Goal: Check status: Check status

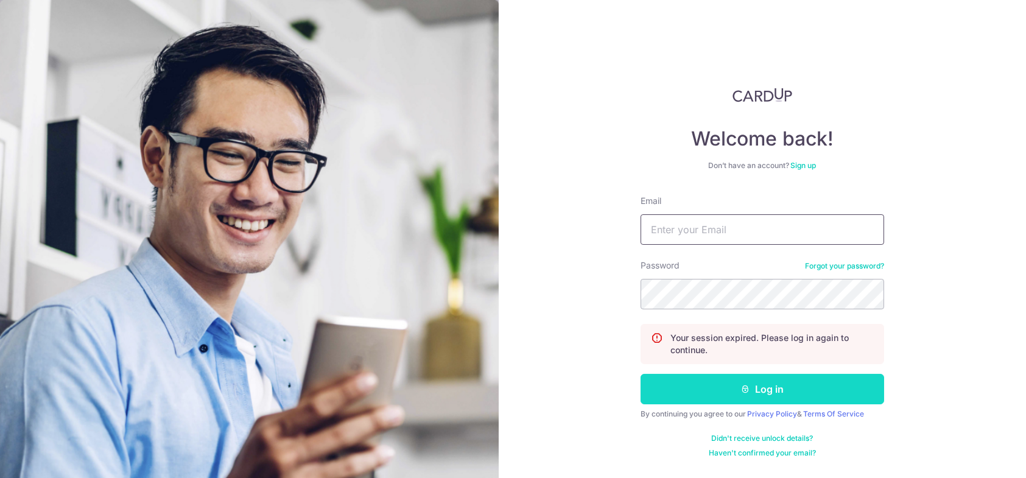
type input "[EMAIL_ADDRESS][DOMAIN_NAME]"
click at [766, 389] on button "Log in" at bounding box center [761, 389] width 243 height 30
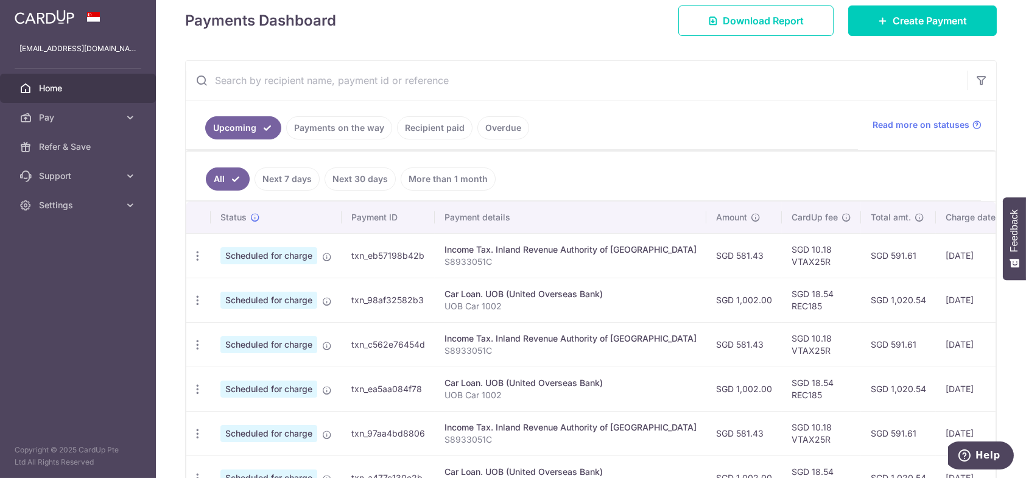
scroll to position [243, 0]
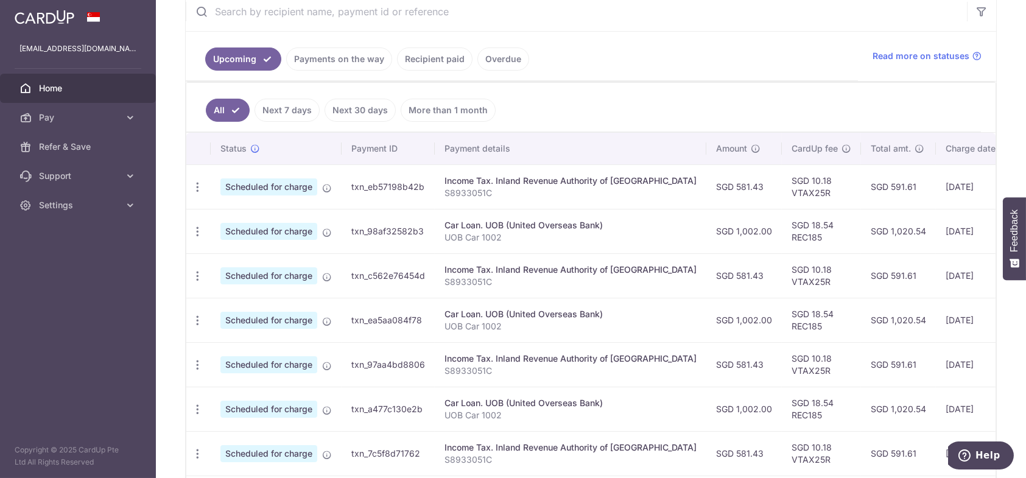
click at [352, 59] on link "Payments on the way" at bounding box center [339, 58] width 106 height 23
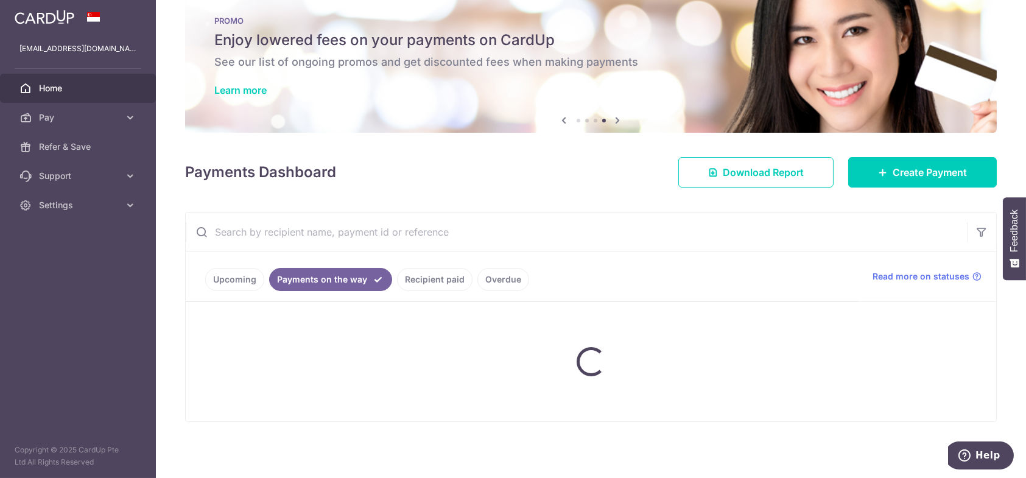
scroll to position [31, 0]
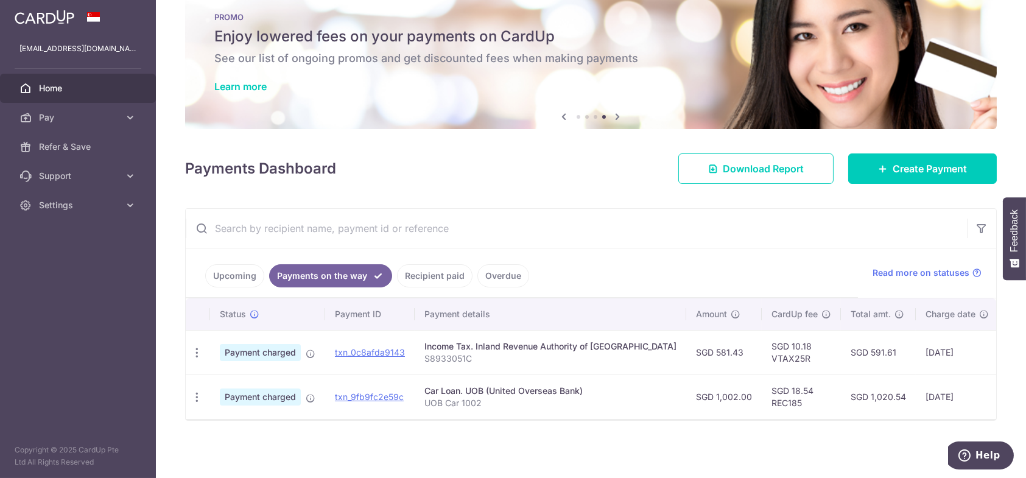
click at [436, 274] on link "Recipient paid" at bounding box center [434, 275] width 75 height 23
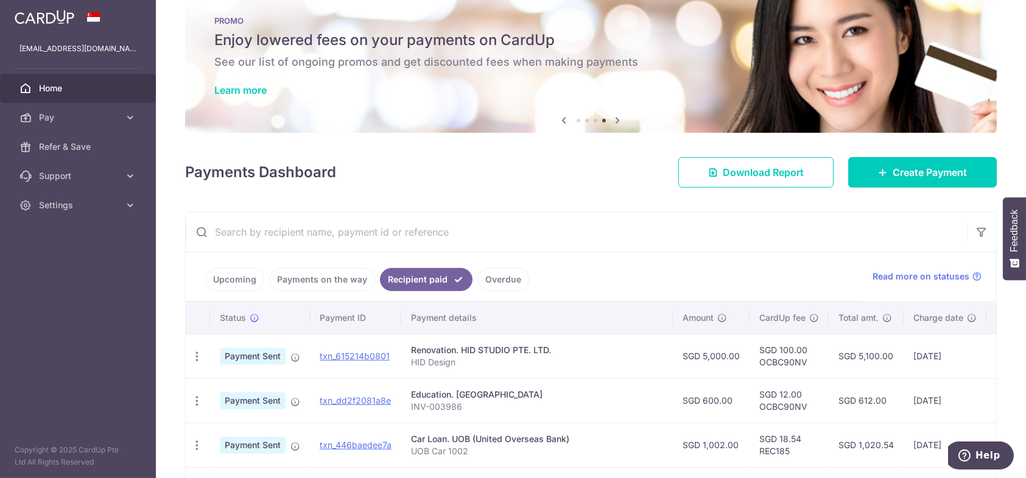
scroll to position [164, 0]
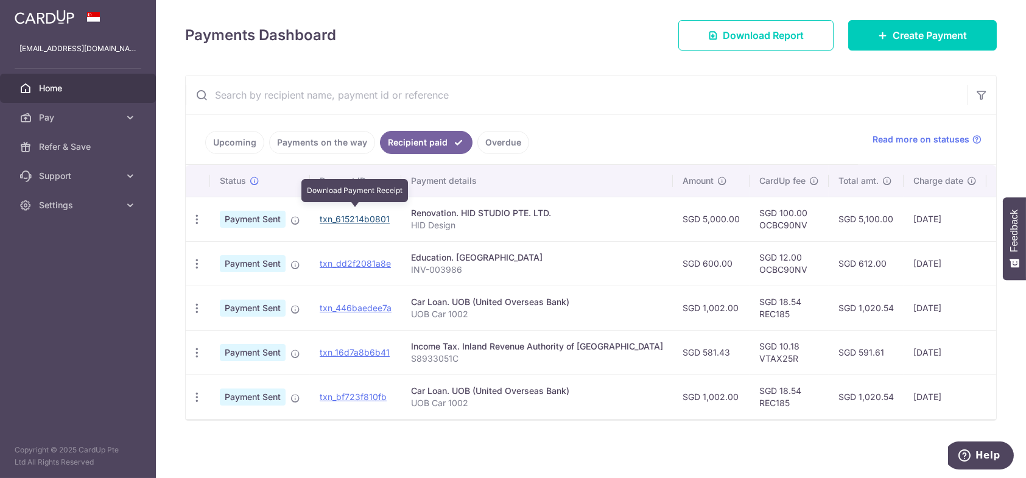
drag, startPoint x: 370, startPoint y: 213, endPoint x: 568, endPoint y: 38, distance: 264.3
click at [370, 214] on link "txn_615214b0801" at bounding box center [355, 219] width 70 height 10
click at [576, 430] on div "× Pause Schedule Pause all future payments in this series Pause just this one p…" at bounding box center [591, 239] width 870 height 478
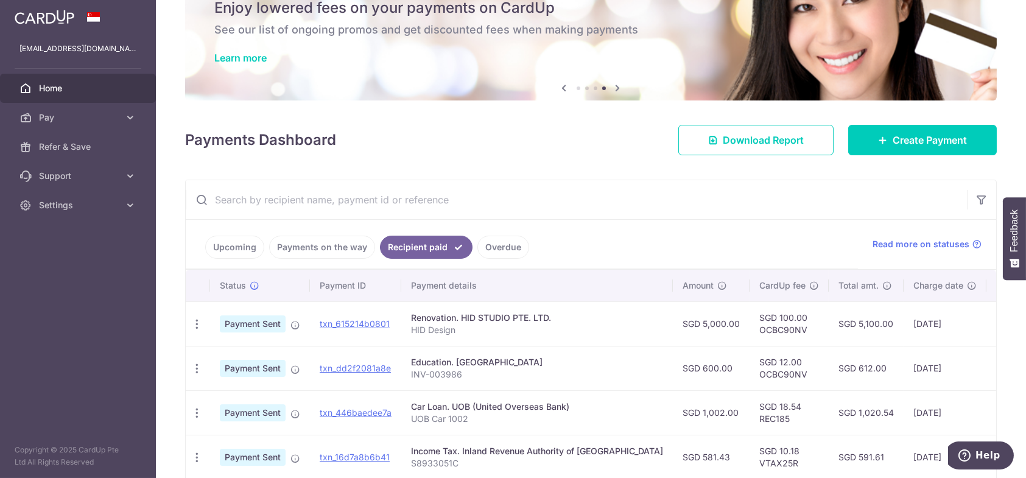
scroll to position [0, 0]
